Goal: Find specific page/section: Find specific page/section

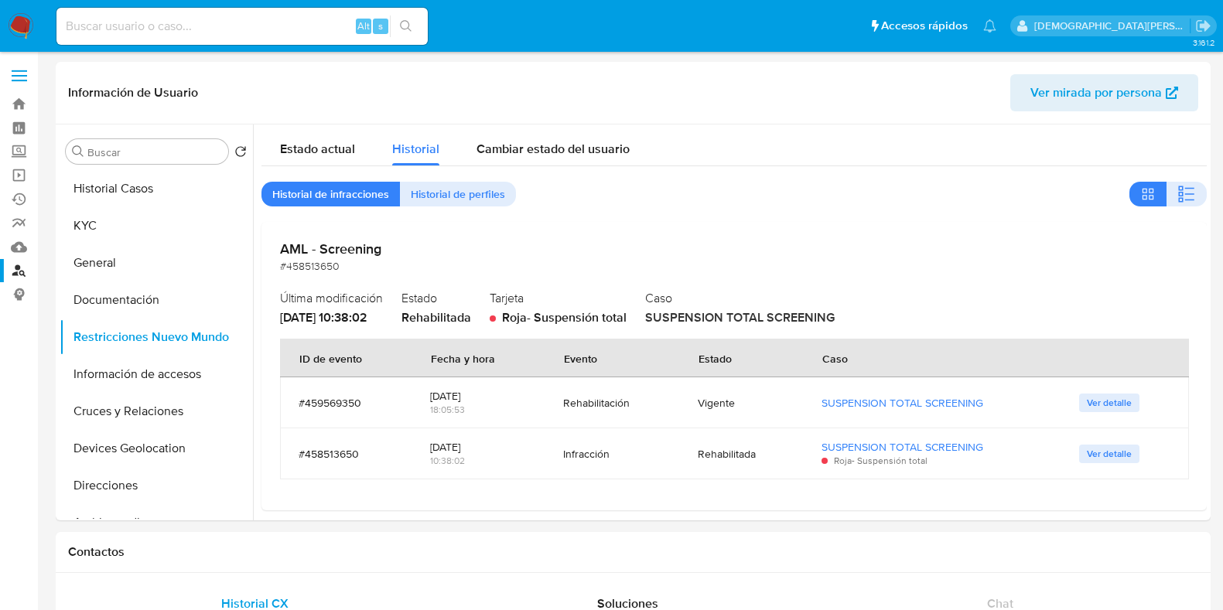
select select "10"
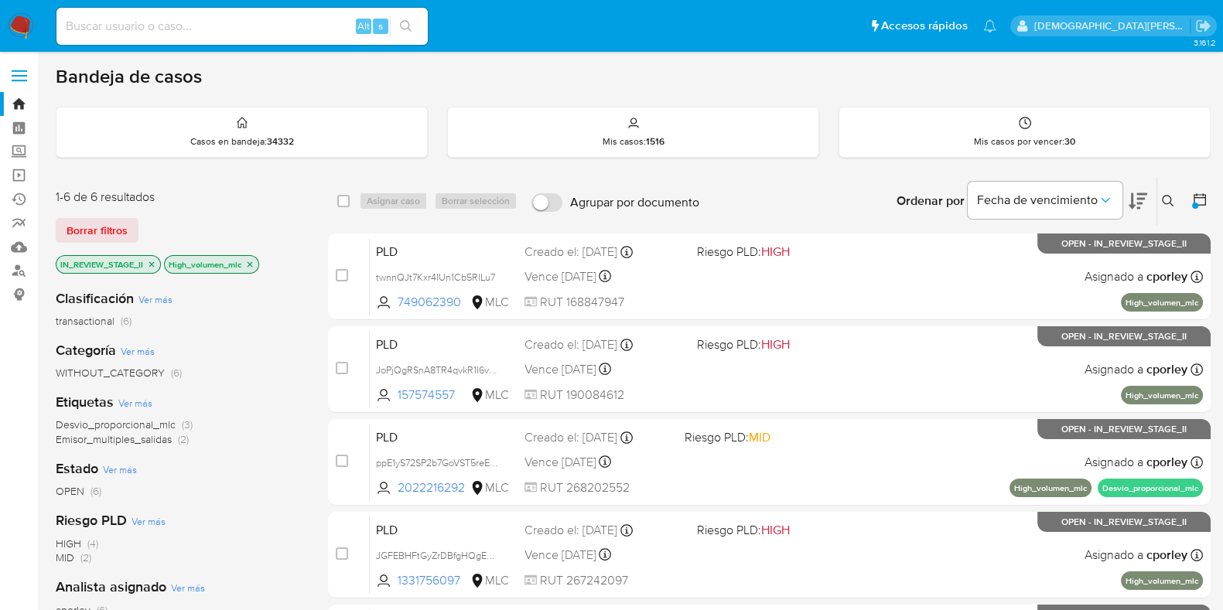
click at [255, 261] on p "High_volumen_mlc" at bounding box center [212, 264] width 94 height 17
click at [252, 261] on icon "close-filter" at bounding box center [249, 264] width 9 height 9
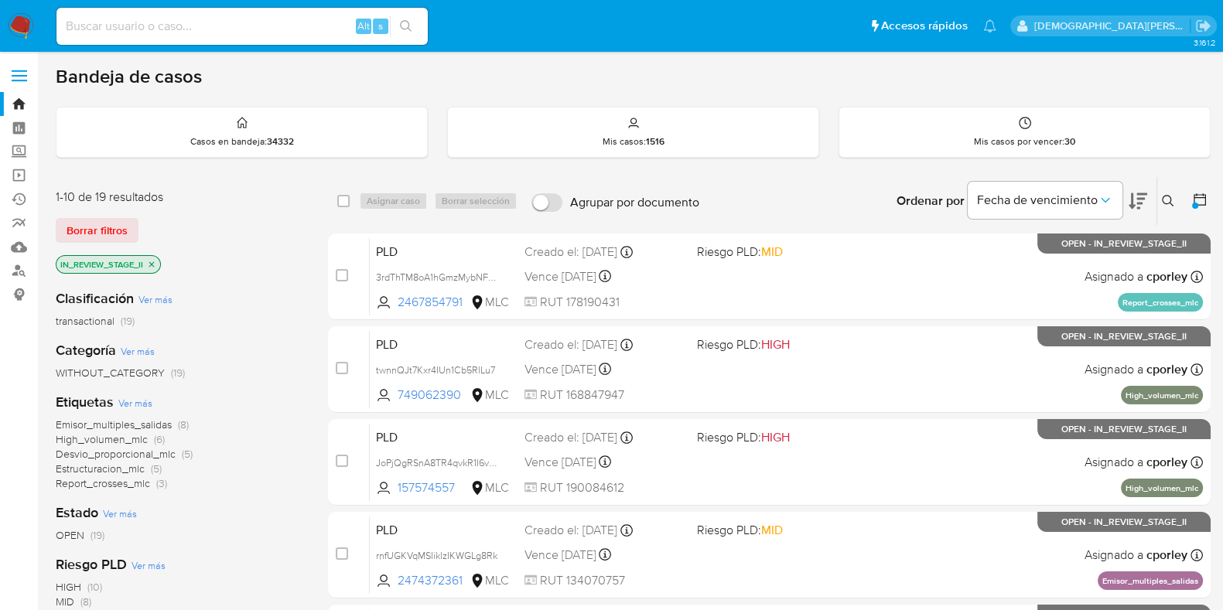
click at [155, 265] on icon "close-filter" at bounding box center [151, 264] width 9 height 9
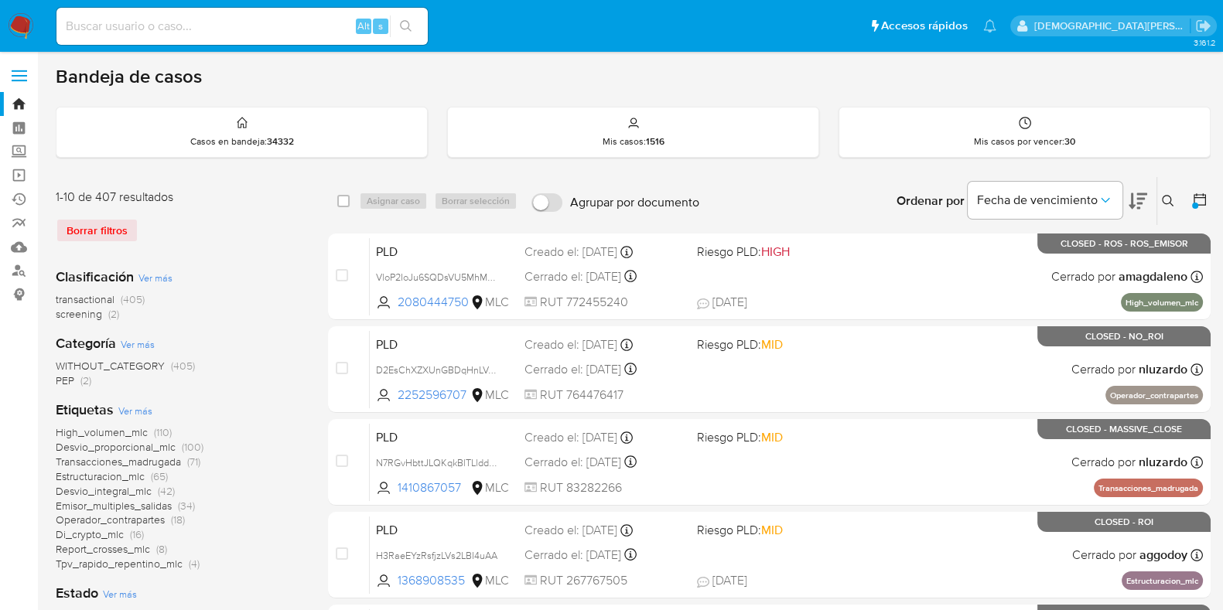
click at [1200, 199] on icon at bounding box center [1199, 199] width 15 height 15
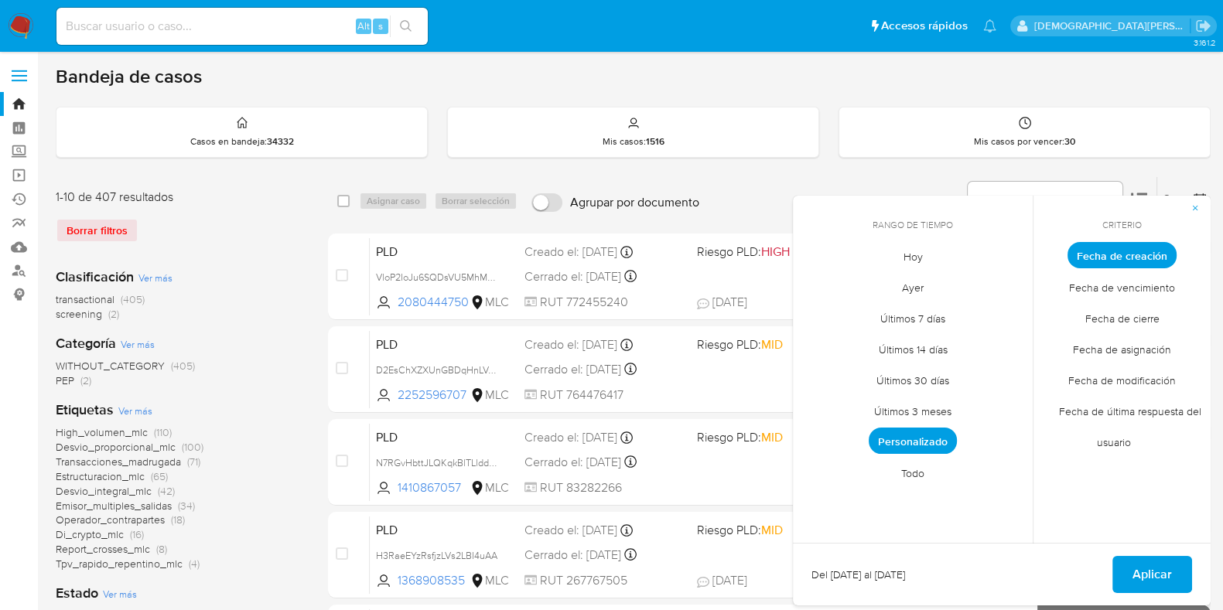
click at [1123, 323] on span "Fecha de cierre" at bounding box center [1122, 319] width 107 height 32
click at [925, 439] on span "Personalizado" at bounding box center [913, 441] width 88 height 26
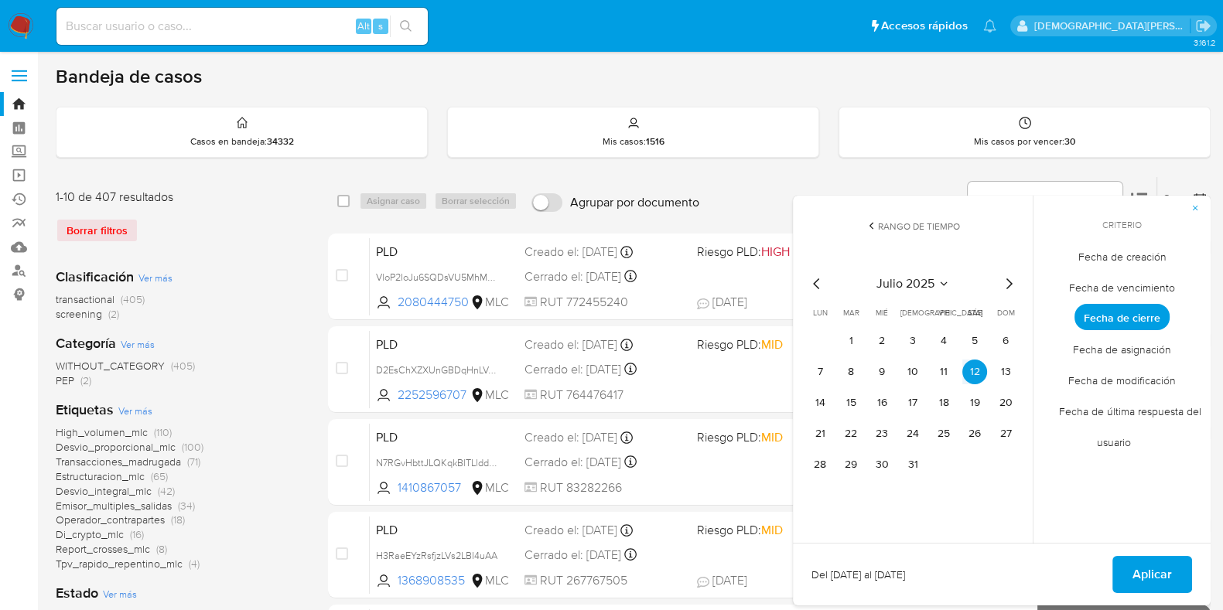
click at [811, 282] on icon "Mes anterior" at bounding box center [817, 284] width 19 height 19
click at [1000, 282] on icon "Mes siguiente" at bounding box center [1009, 284] width 19 height 19
click at [812, 280] on icon "Mes anterior" at bounding box center [817, 284] width 19 height 19
click at [906, 459] on button "31" at bounding box center [913, 465] width 25 height 25
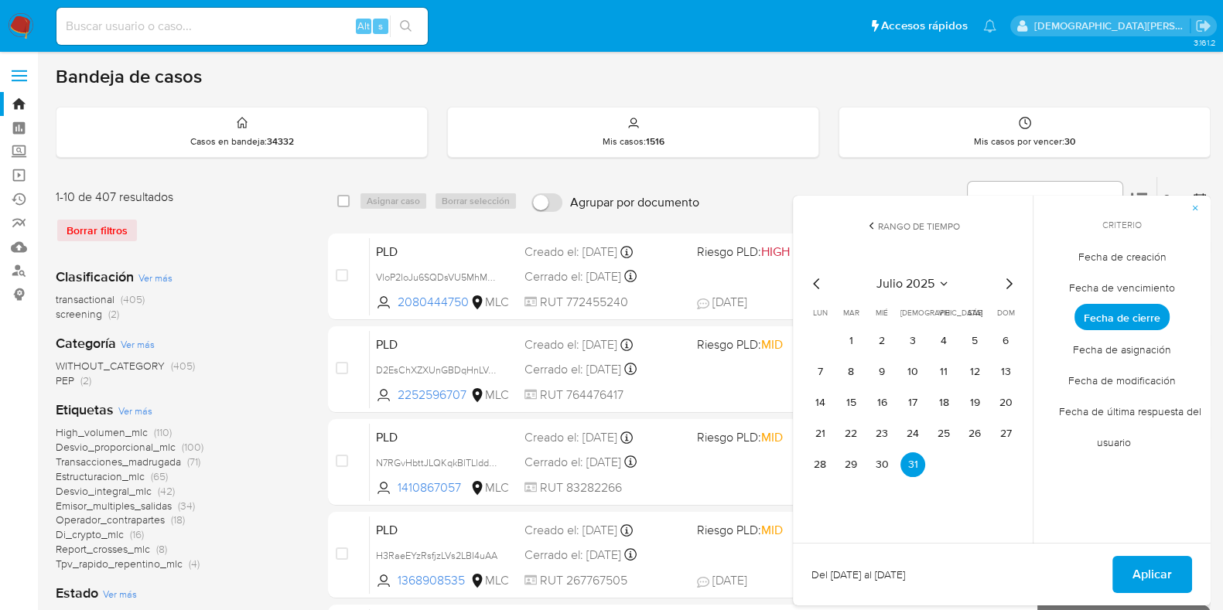
click at [815, 277] on icon "Mes anterior" at bounding box center [817, 284] width 19 height 19
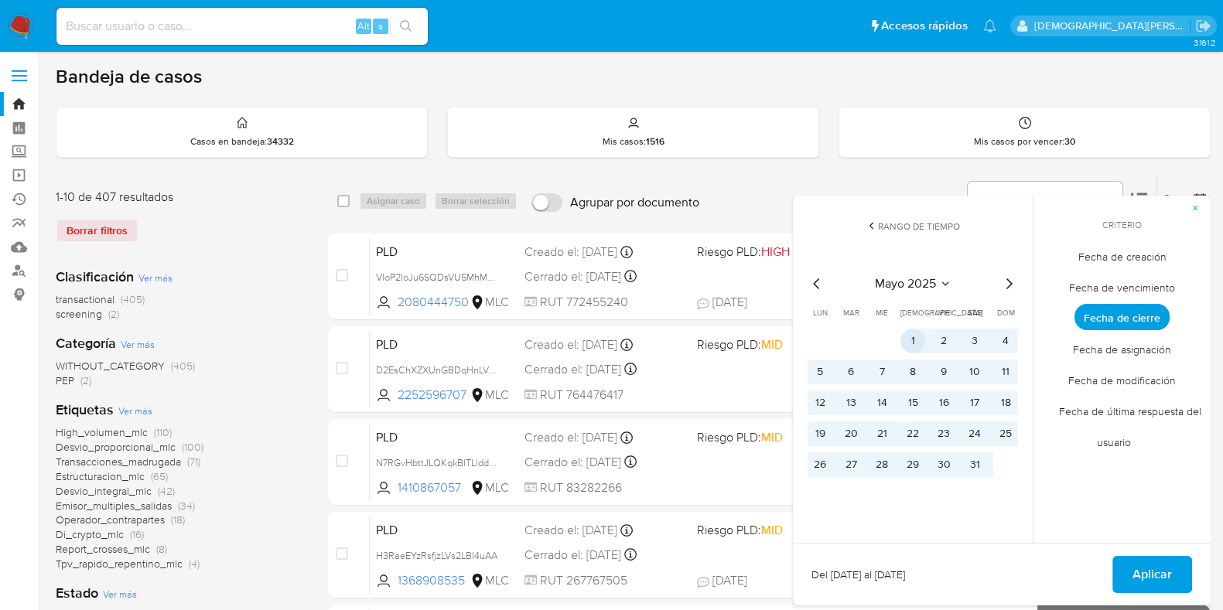
click at [908, 345] on button "1" at bounding box center [913, 341] width 25 height 25
click at [1142, 570] on span "Aplicar" at bounding box center [1152, 575] width 39 height 34
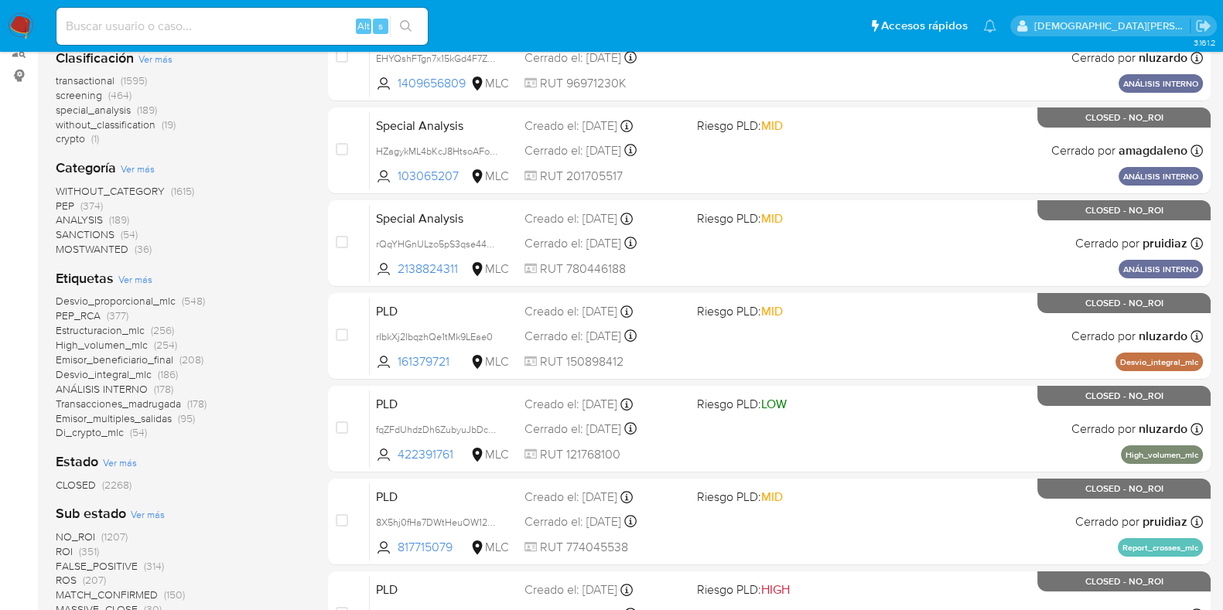
scroll to position [290, 0]
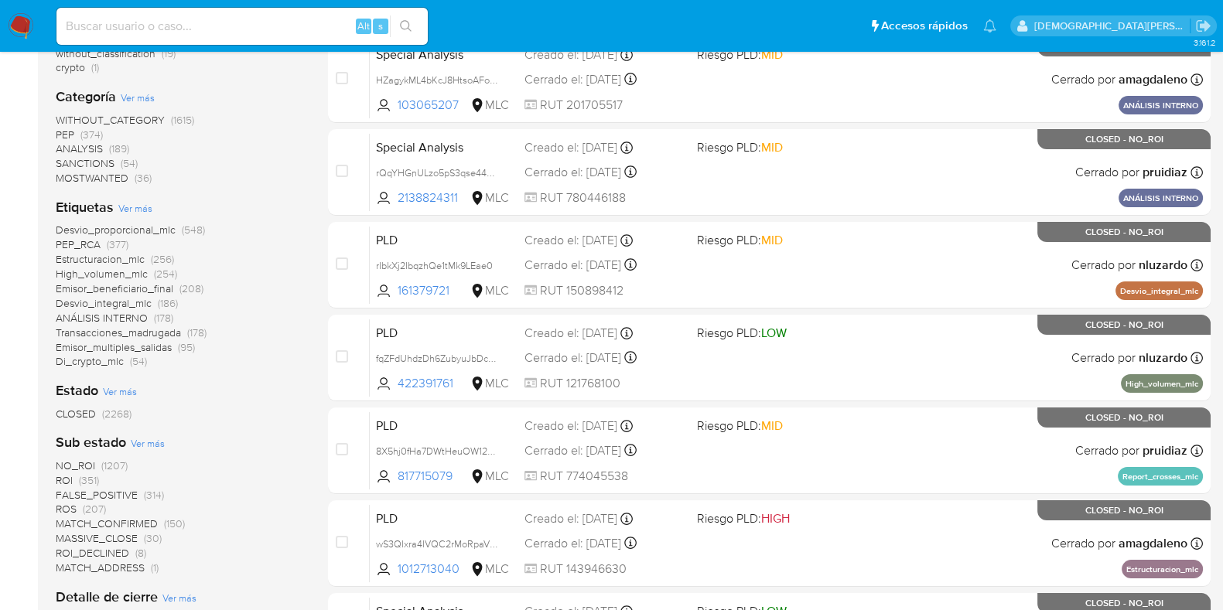
click at [75, 509] on span "ROS" at bounding box center [66, 508] width 21 height 15
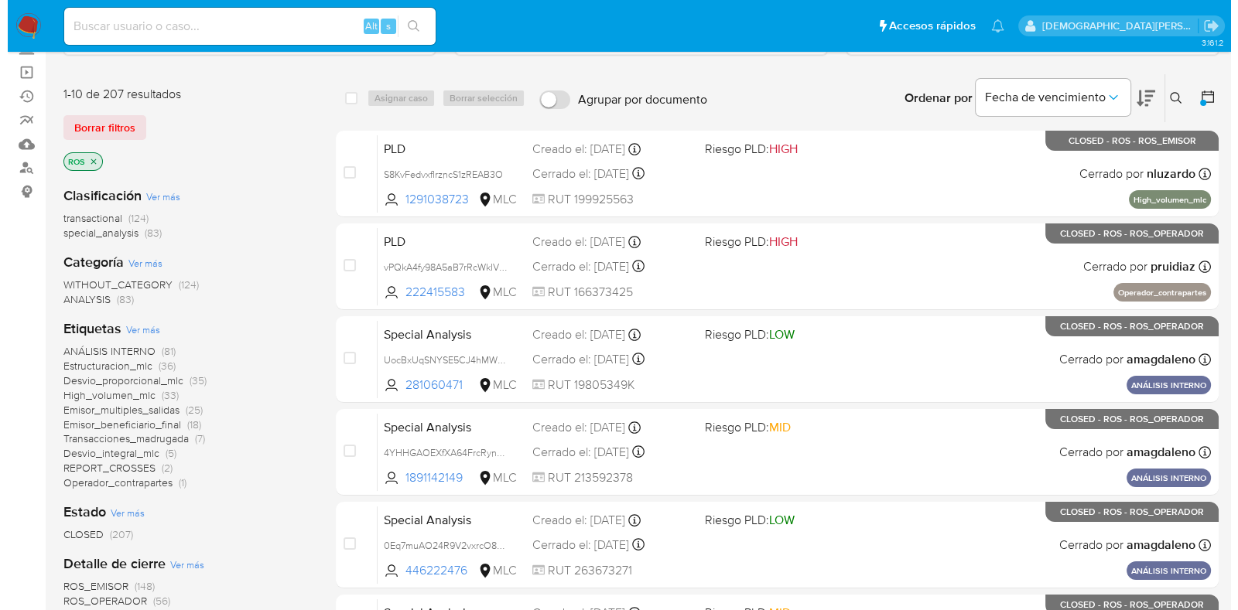
scroll to position [96, 0]
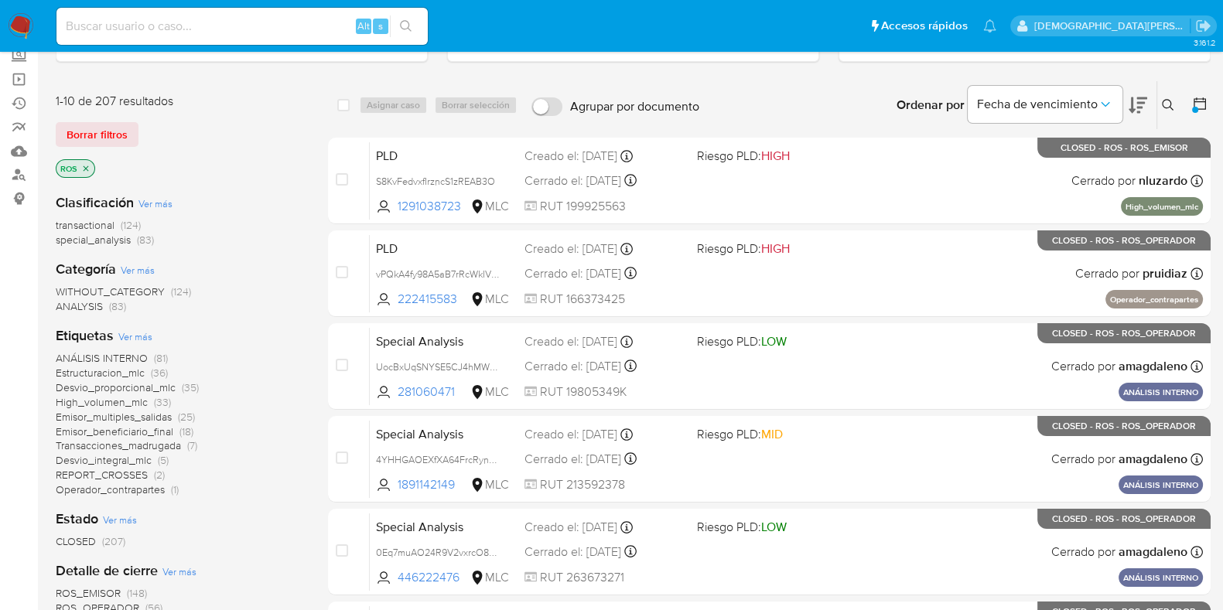
click at [132, 334] on span "Ver más" at bounding box center [135, 337] width 34 height 14
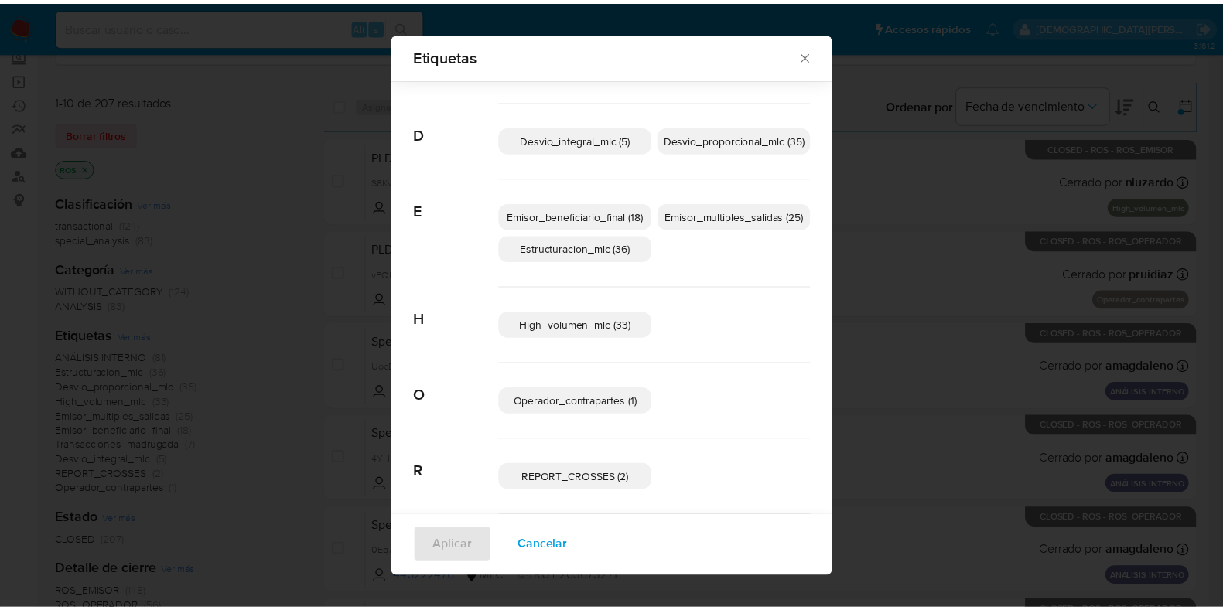
scroll to position [0, 0]
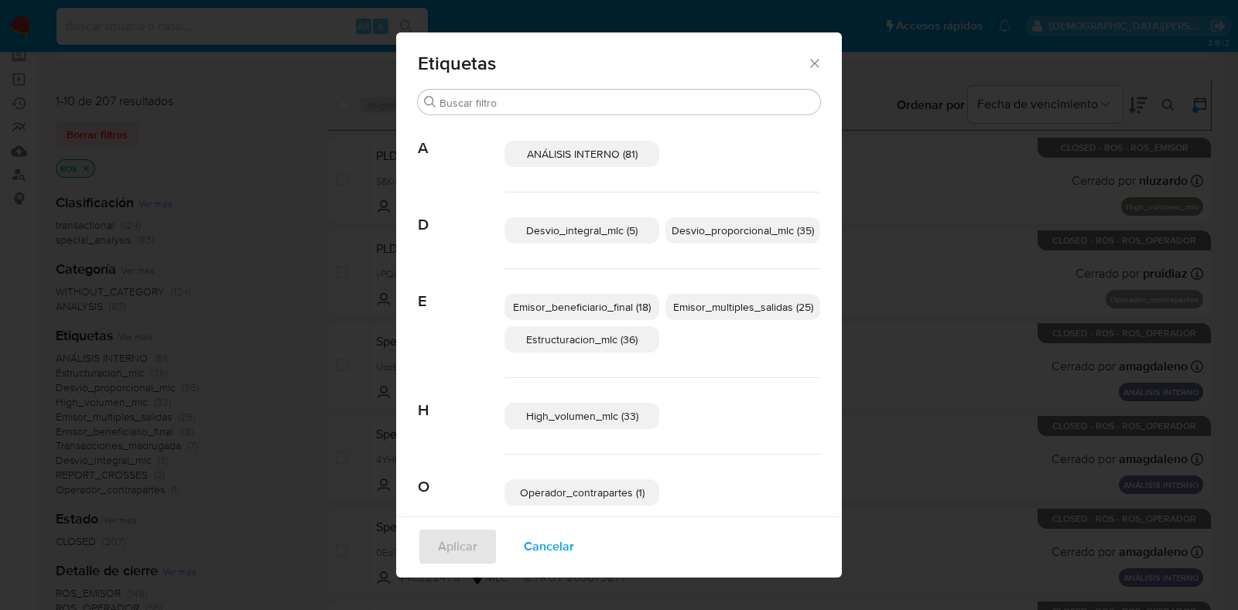
click at [248, 280] on div "Etiquetas Buscar A ANÁLISIS INTERNO (81) D Desvio_integral_mlc (5) Desvio_propo…" at bounding box center [619, 305] width 1238 height 610
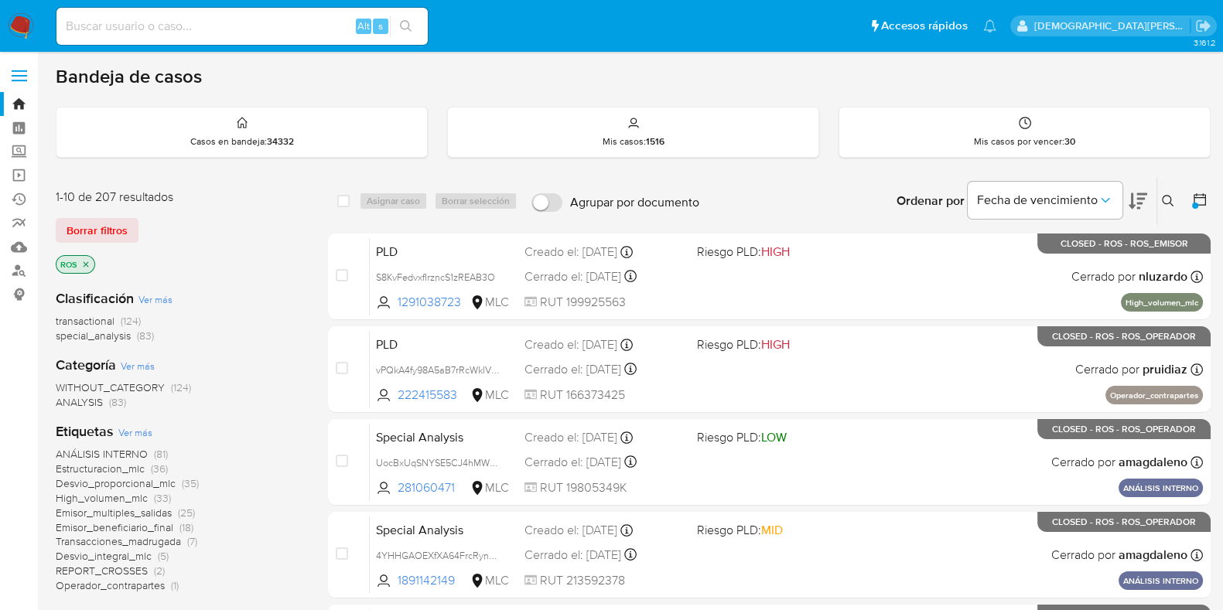
click at [1204, 199] on icon at bounding box center [1199, 199] width 15 height 15
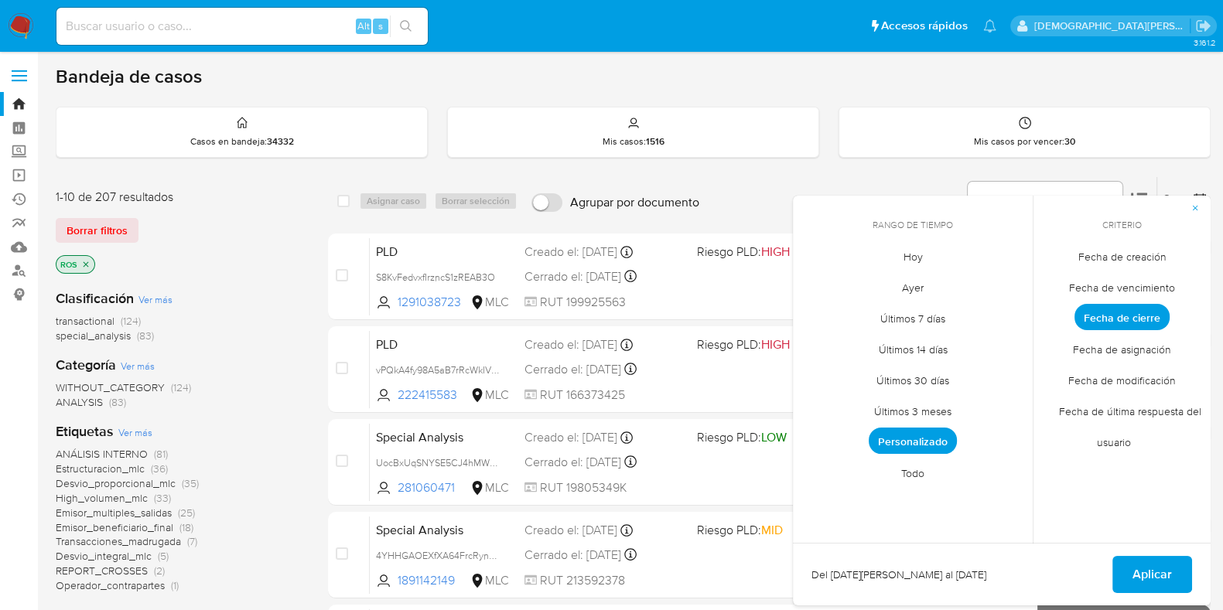
click at [924, 436] on span "Personalizado" at bounding box center [913, 441] width 88 height 26
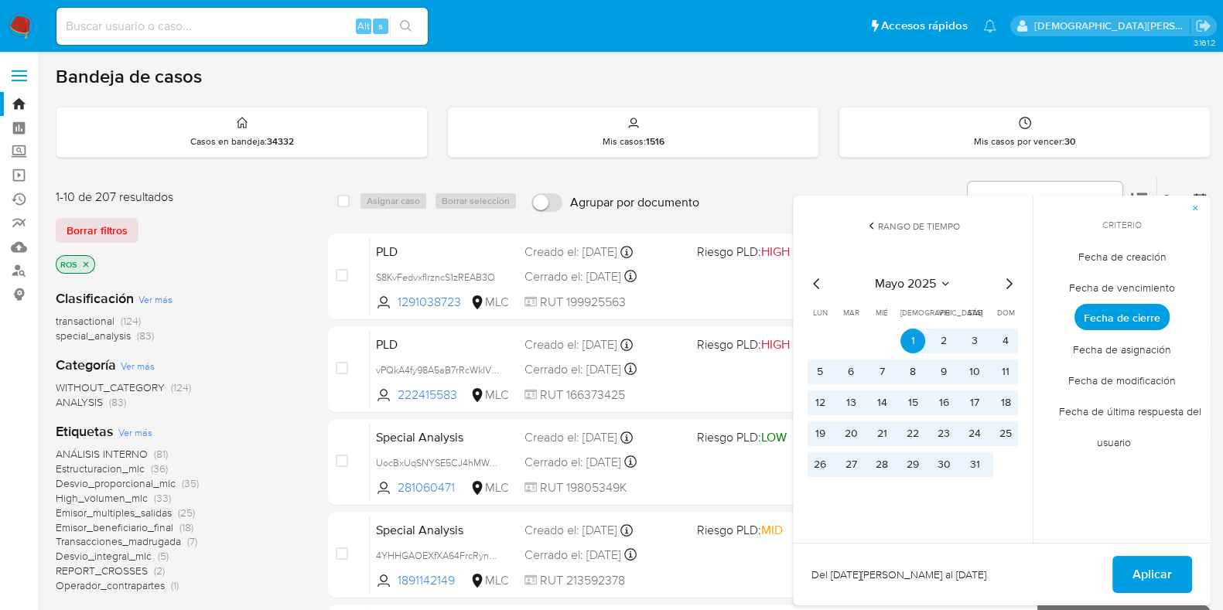
click at [1009, 282] on icon "Mes siguiente" at bounding box center [1009, 284] width 19 height 19
click at [1009, 281] on icon "Mes siguiente" at bounding box center [1009, 284] width 19 height 19
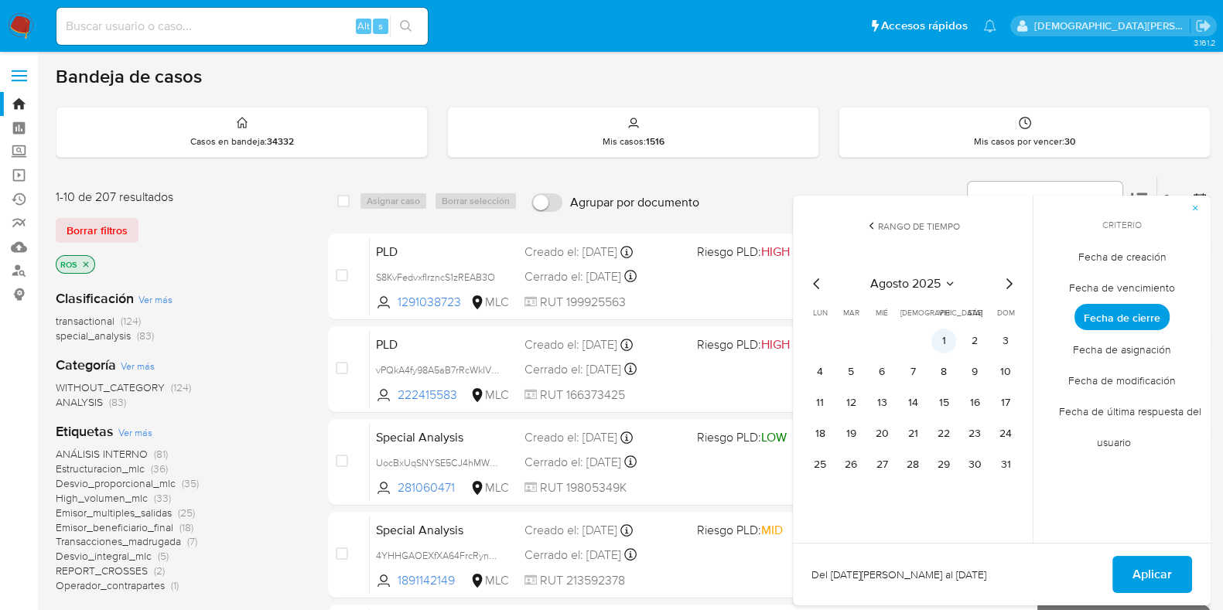
click at [942, 341] on button "1" at bounding box center [944, 341] width 25 height 25
click at [1007, 280] on icon "Mes siguiente" at bounding box center [1009, 284] width 19 height 19
drag, startPoint x: 808, startPoint y: 487, endPoint x: 841, endPoint y: 485, distance: 33.3
click at [822, 497] on div "Rango de tiempo septiembre 2025 septiembre 2025 lun lunes mar martes mié miérco…" at bounding box center [913, 370] width 240 height 348
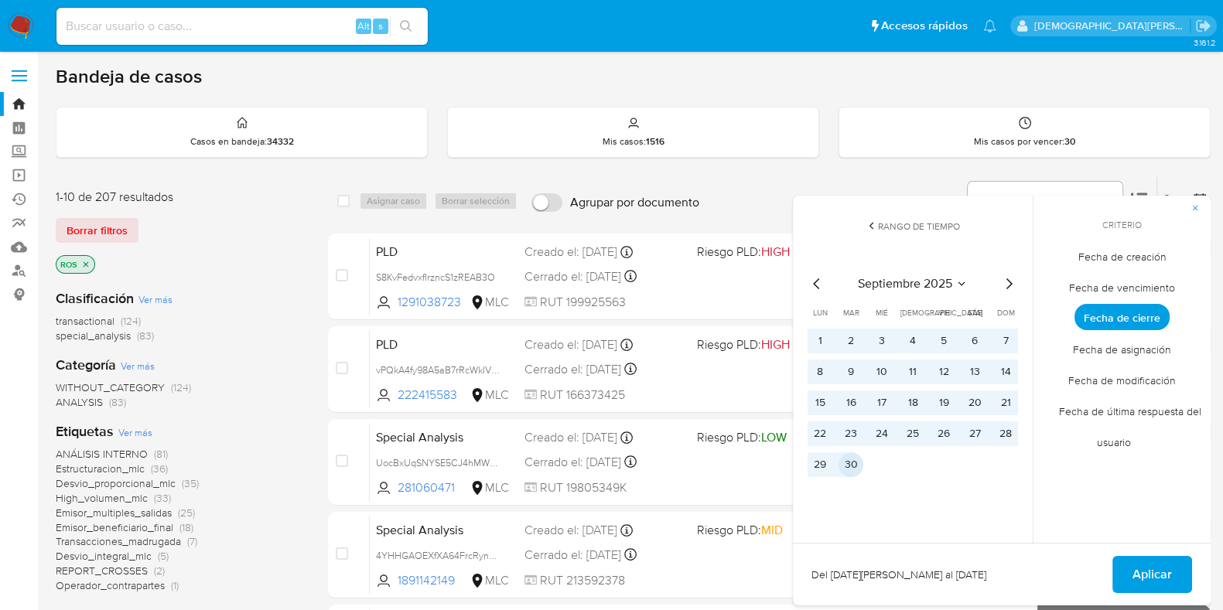
click at [854, 466] on button "30" at bounding box center [851, 465] width 25 height 25
click at [1154, 575] on span "Aplicar" at bounding box center [1152, 575] width 39 height 34
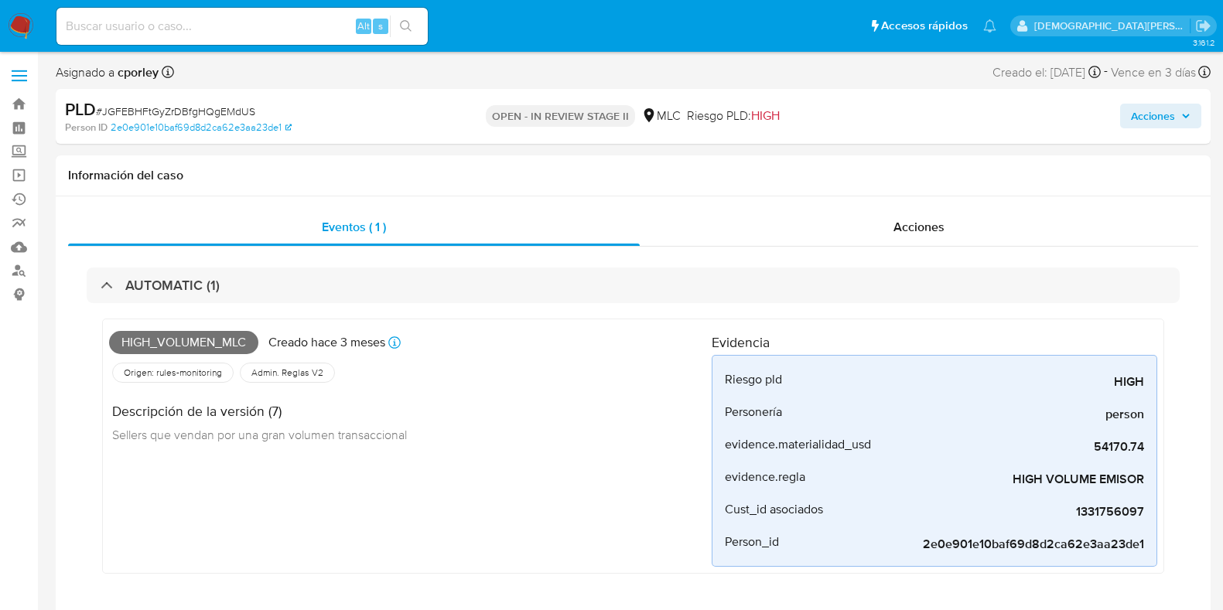
select select "10"
